Goal: Task Accomplishment & Management: Use online tool/utility

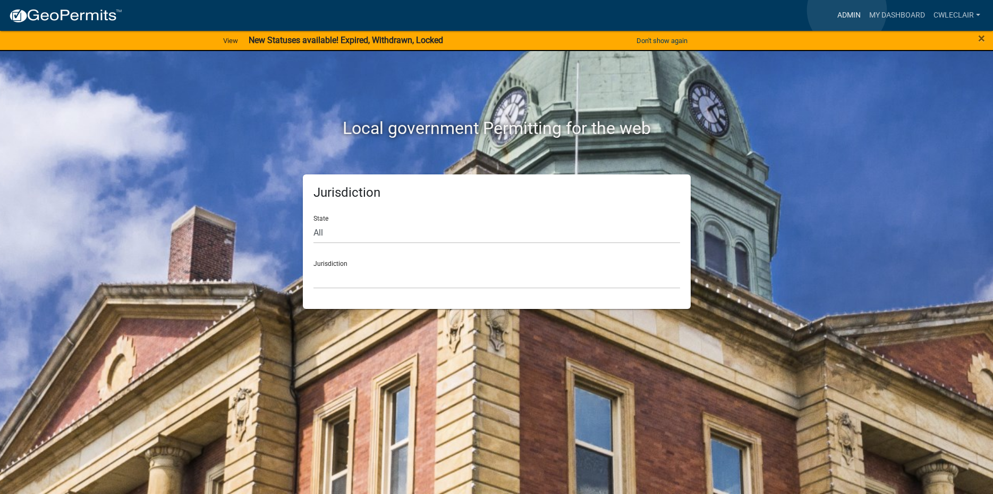
click at [847, 10] on link "Admin" at bounding box center [849, 15] width 32 height 20
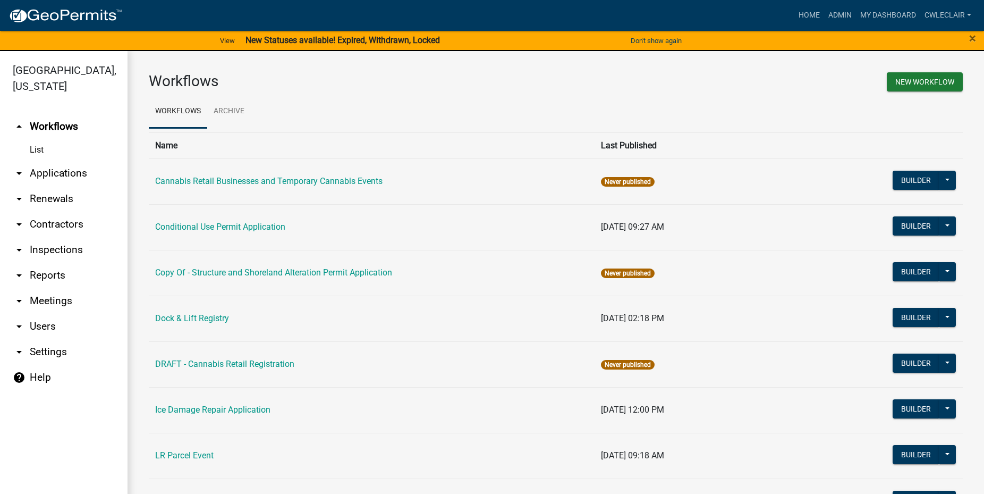
click at [44, 179] on link "arrow_drop_down Applications" at bounding box center [64, 173] width 128 height 26
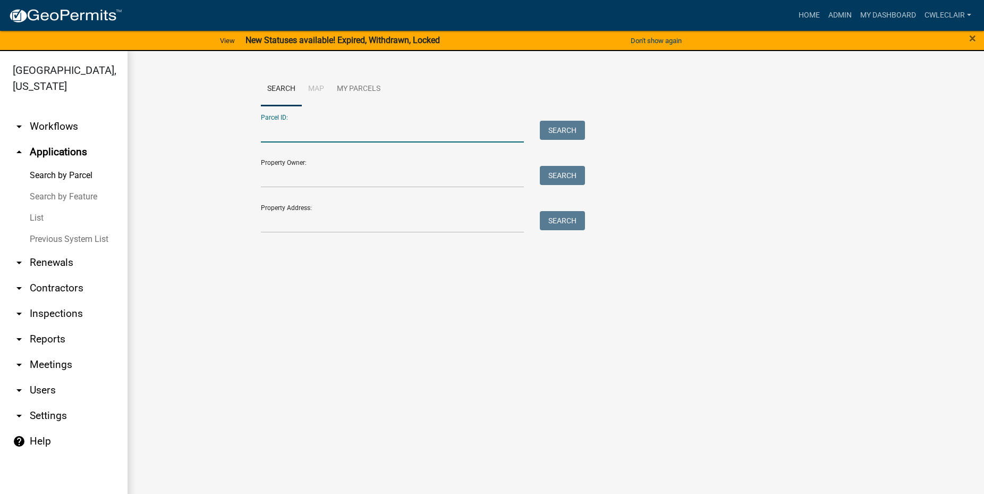
click at [323, 129] on input "Parcel ID:" at bounding box center [392, 132] width 263 height 22
paste input "20000180099015"
type input "20000180099015"
click at [569, 133] on button "Search" at bounding box center [562, 130] width 45 height 19
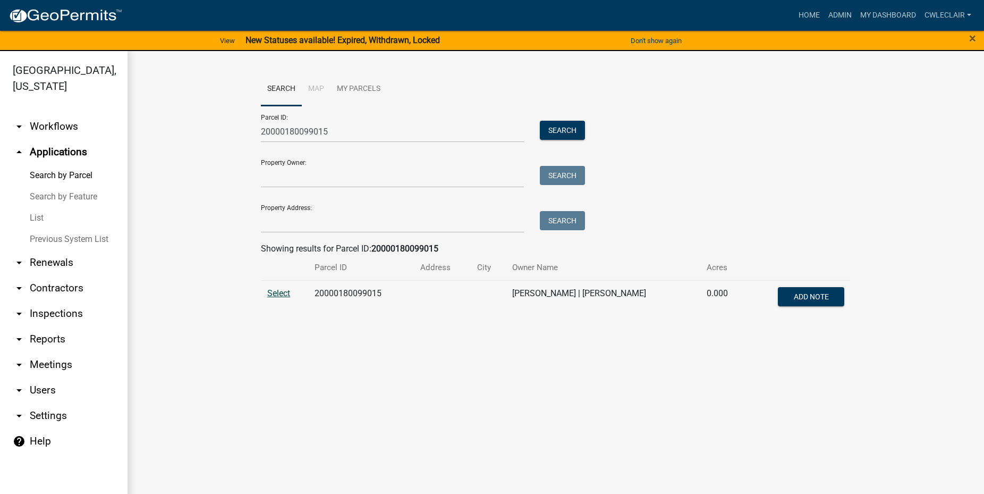
click at [281, 293] on span "Select" at bounding box center [278, 293] width 23 height 10
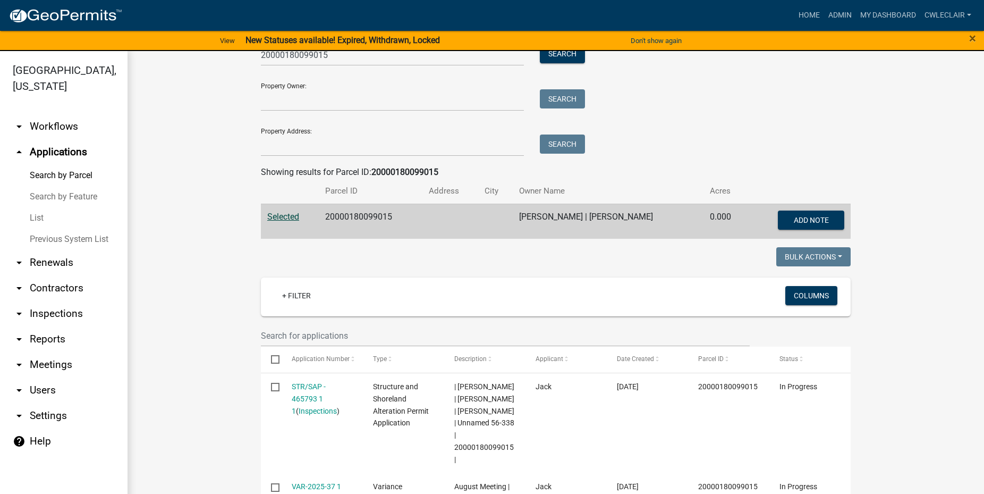
scroll to position [77, 0]
